Goal: Navigation & Orientation: Find specific page/section

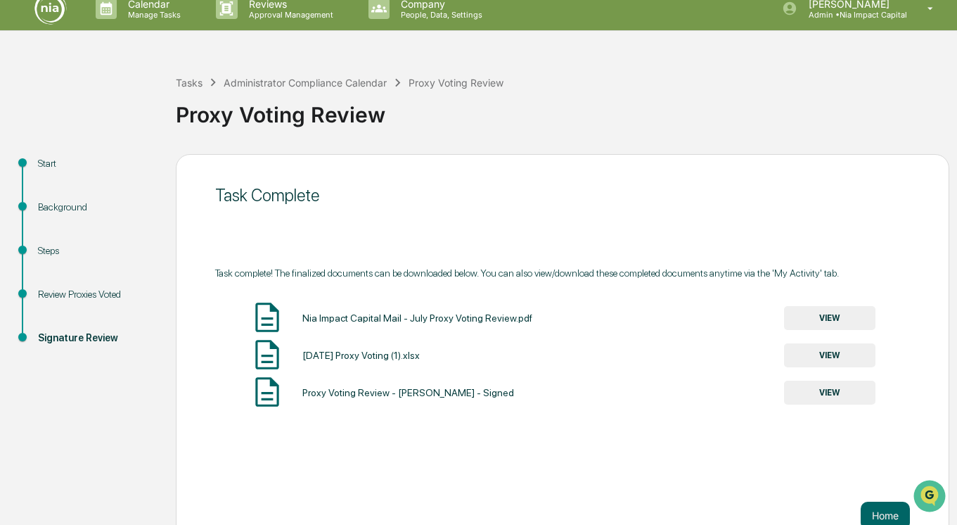
scroll to position [42, 0]
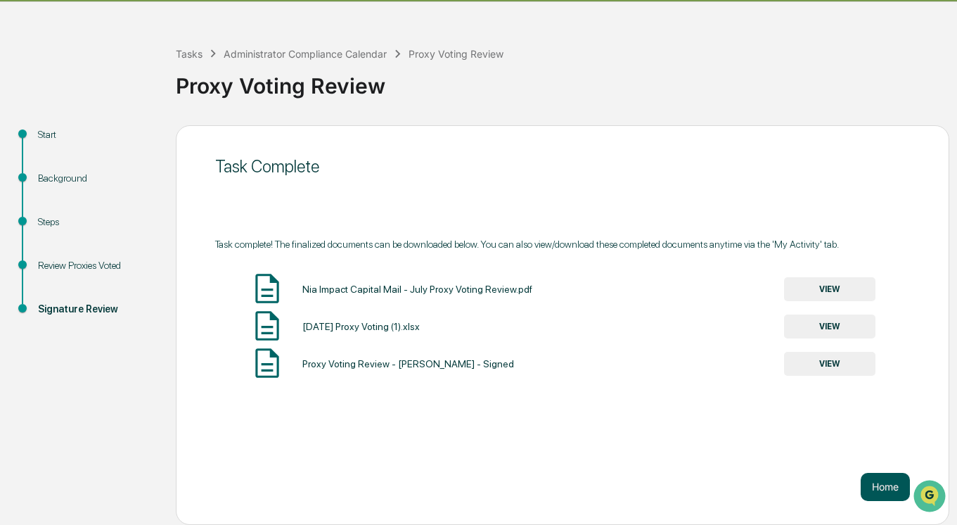
click at [880, 475] on button "Home" at bounding box center [885, 487] width 49 height 28
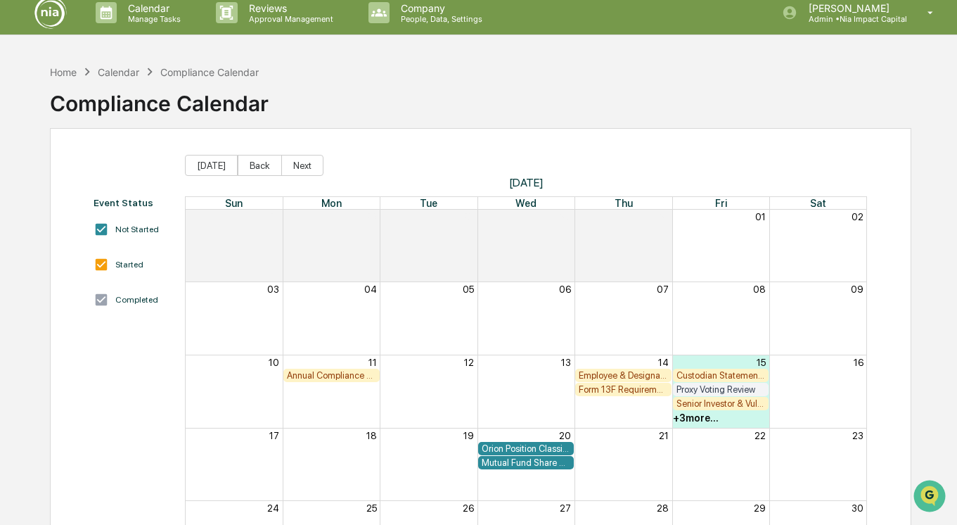
scroll to position [8, 0]
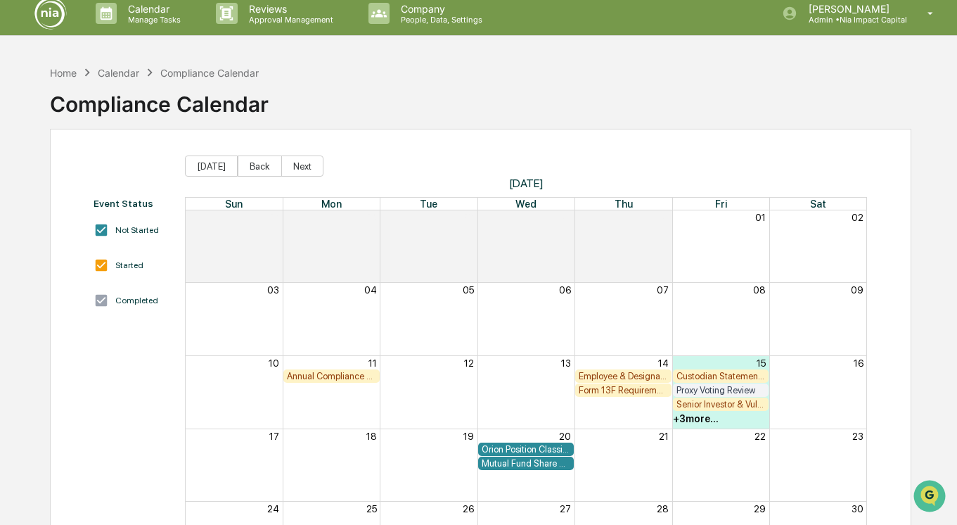
click at [706, 418] on div "+ 3 more..." at bounding box center [696, 418] width 46 height 11
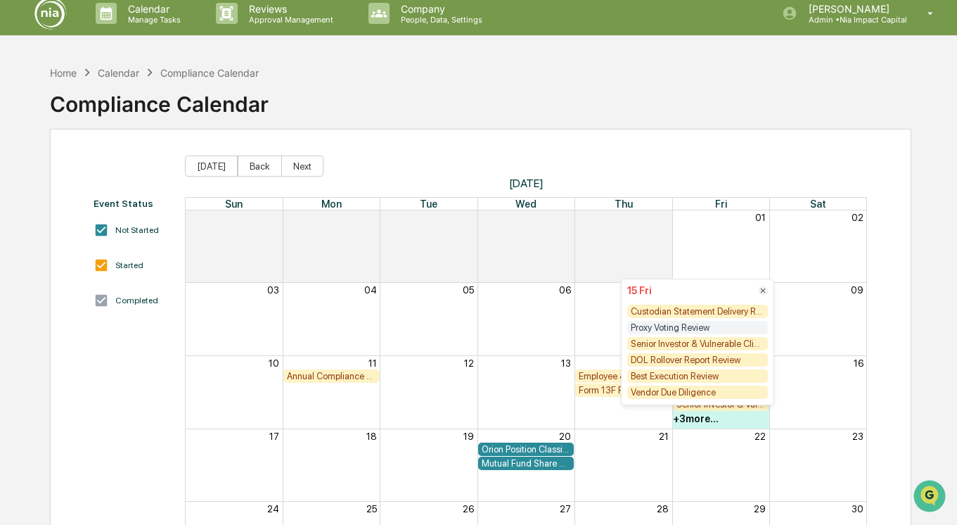
click at [716, 345] on div "Senior Investor & Vulnerable Clients Review (Suitability Check-in)" at bounding box center [697, 343] width 141 height 13
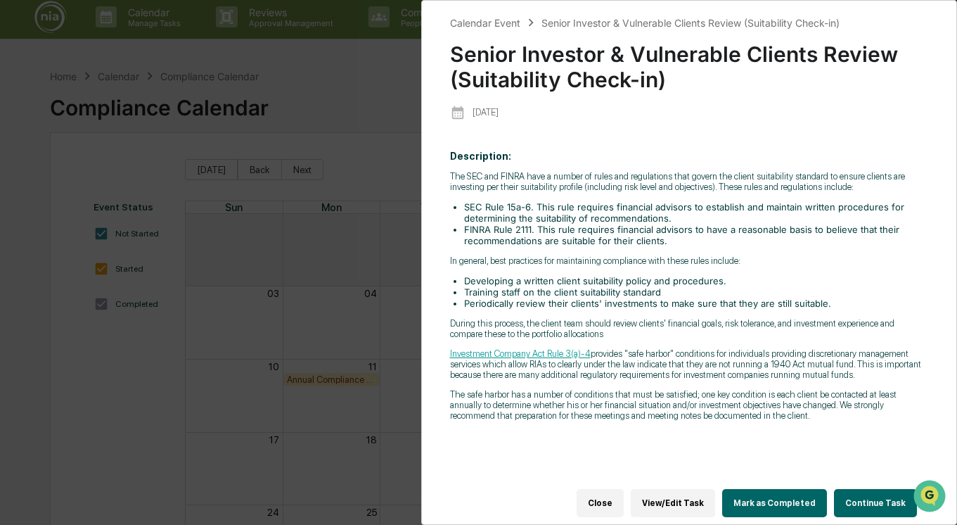
scroll to position [0, 0]
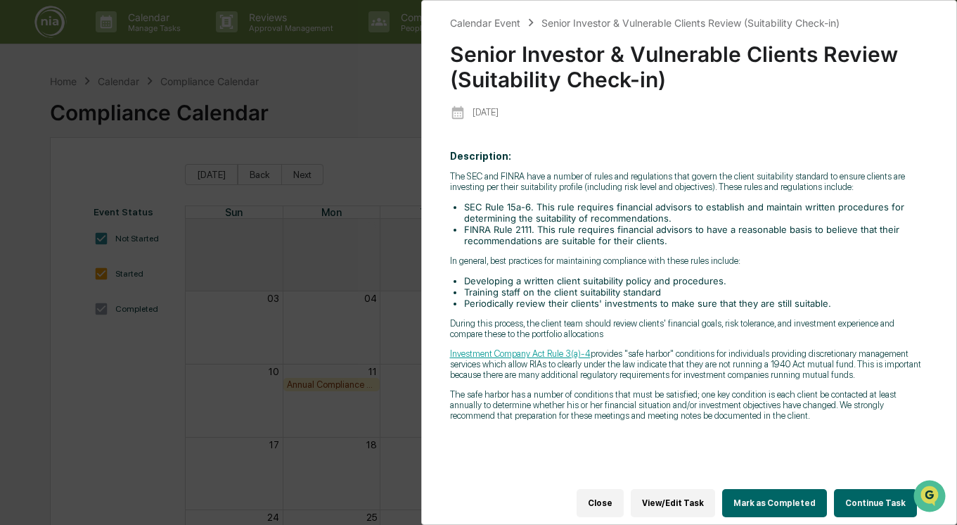
click at [343, 130] on div "Calendar Event Senior Investor & Vulnerable Clients Review (Suitability Check-i…" at bounding box center [478, 262] width 957 height 525
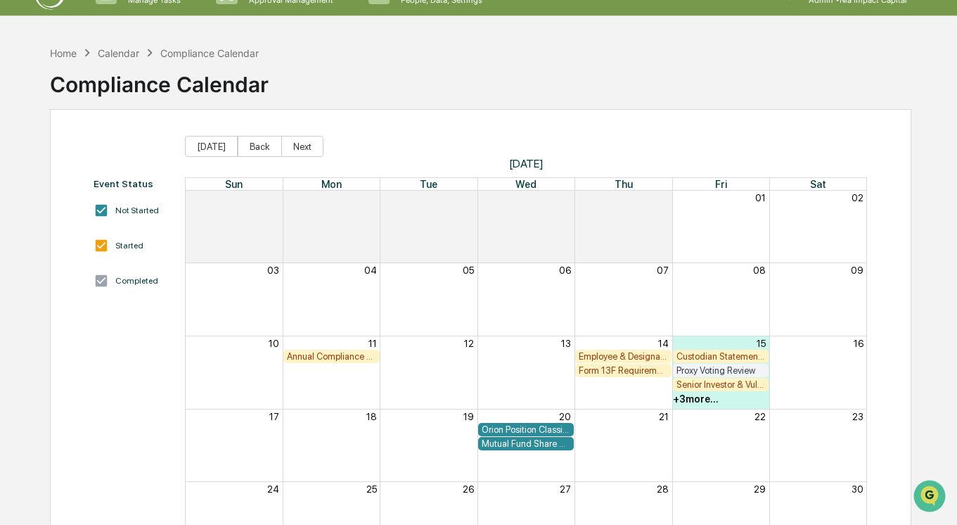
scroll to position [29, 0]
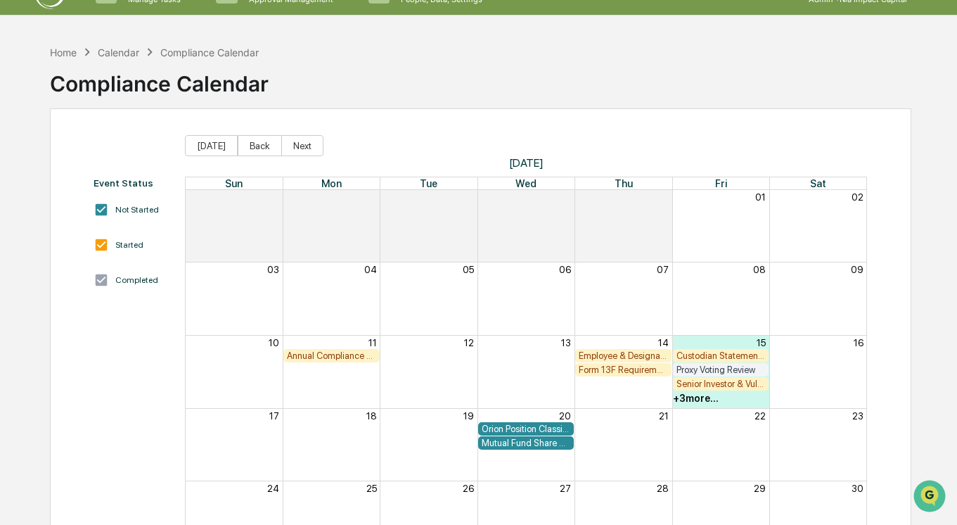
click at [695, 399] on div "+ 3 more..." at bounding box center [696, 397] width 46 height 11
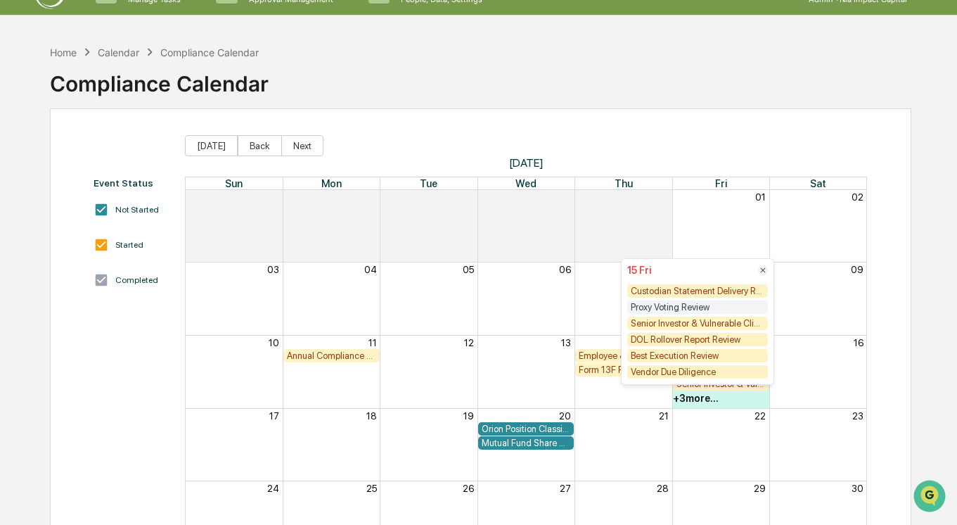
click at [693, 378] on div "Vendor Due Diligence" at bounding box center [697, 371] width 141 height 13
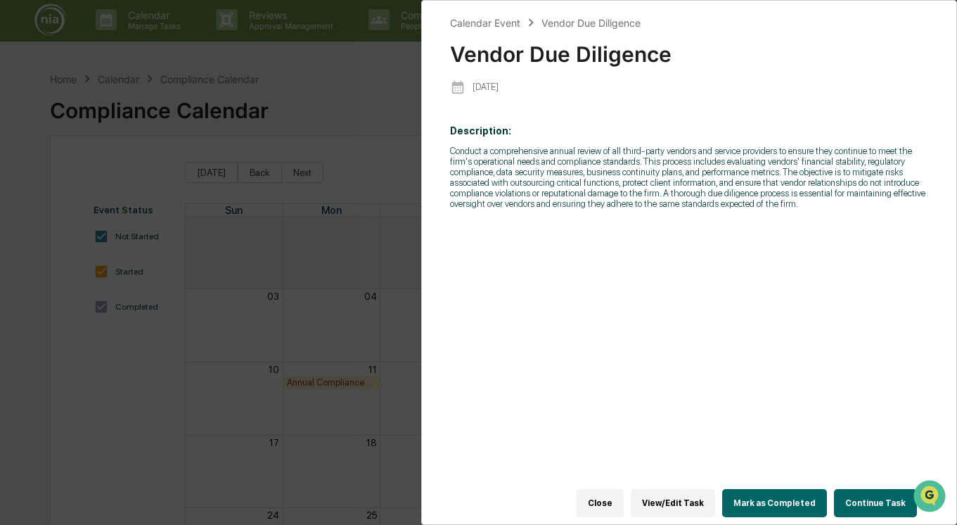
scroll to position [0, 0]
click at [602, 509] on button "Close" at bounding box center [600, 503] width 47 height 28
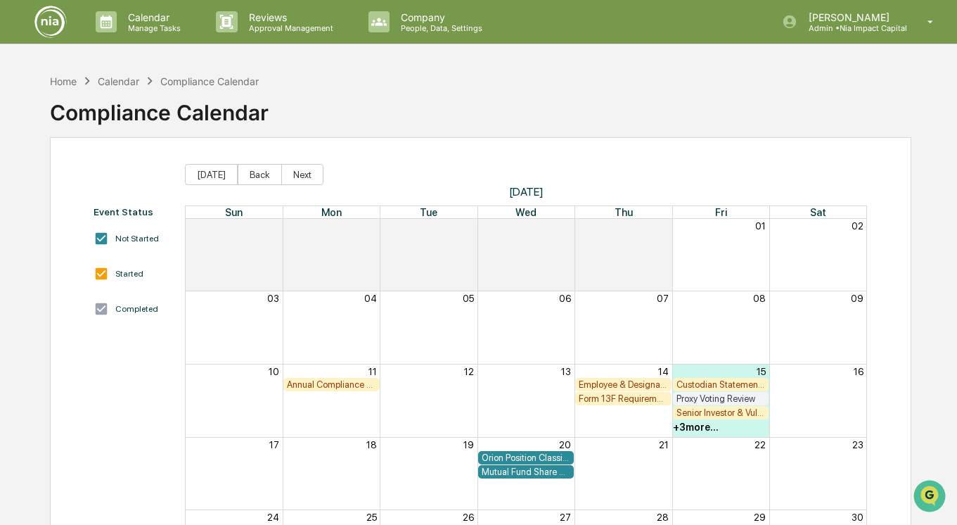
click at [691, 427] on div "+ 3 more..." at bounding box center [696, 426] width 46 height 11
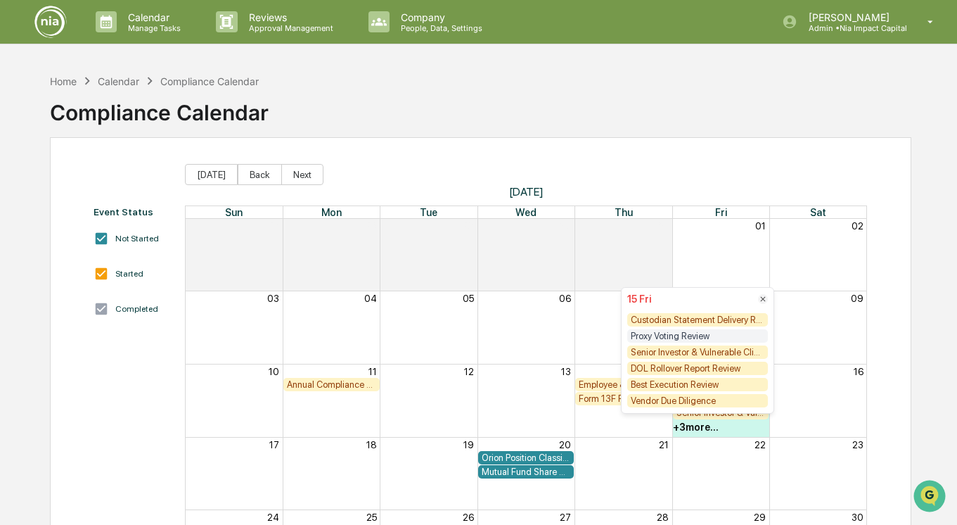
click at [792, 352] on div "Month View" at bounding box center [817, 327] width 97 height 72
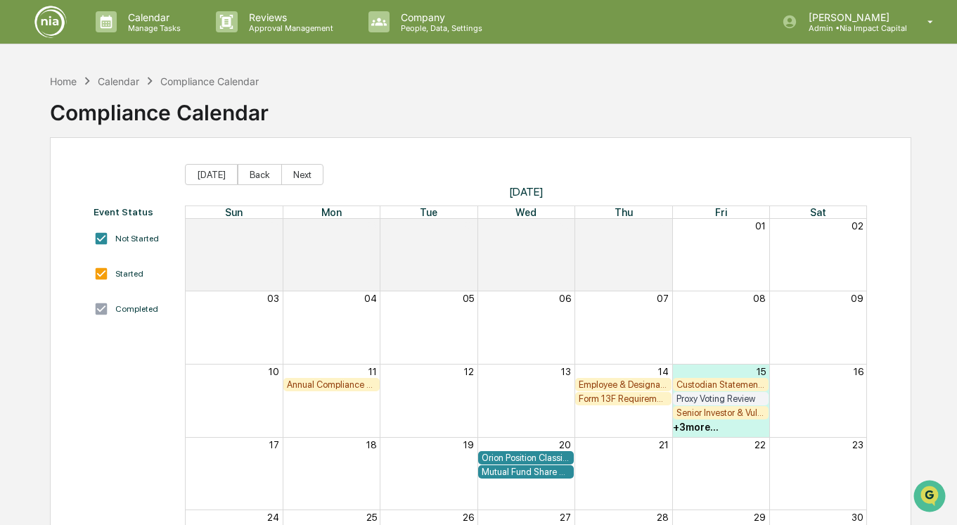
click at [695, 428] on div "+ 3 more..." at bounding box center [696, 426] width 46 height 11
